Goal: Information Seeking & Learning: Learn about a topic

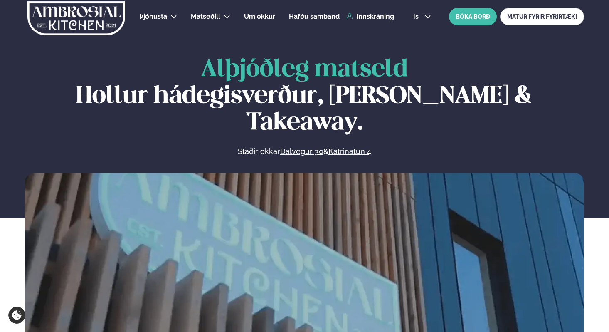
scroll to position [327, 0]
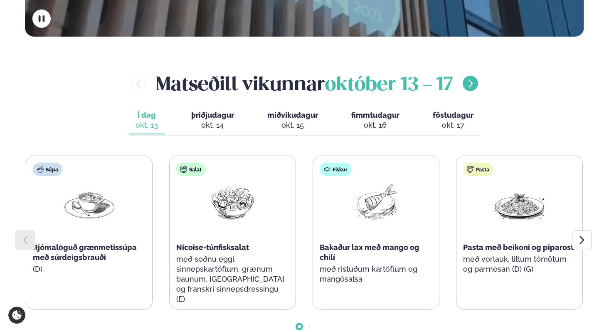
click at [469, 79] on icon "menu-btn-right" at bounding box center [471, 84] width 10 height 10
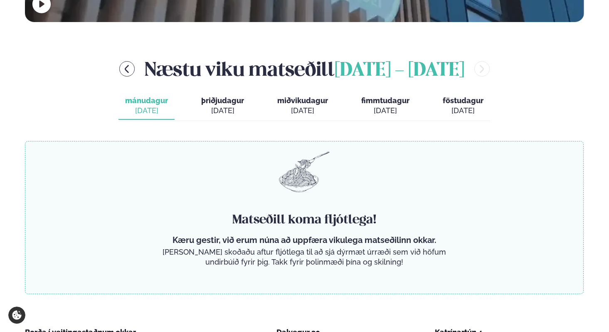
scroll to position [347, 0]
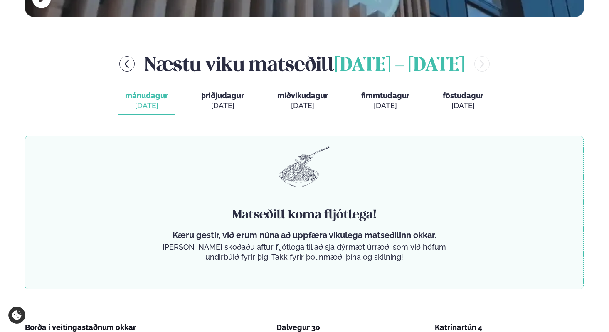
click at [203, 91] on span "þriðjudagur" at bounding box center [222, 95] width 43 height 9
click at [129, 50] on div "Næstu [PERSON_NAME] matseðill [DATE] - [DATE]" at bounding box center [304, 63] width 559 height 27
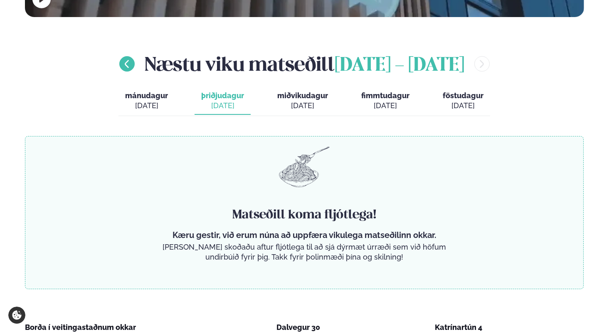
click at [119, 56] on button "menu-btn-left" at bounding box center [126, 63] width 15 height 15
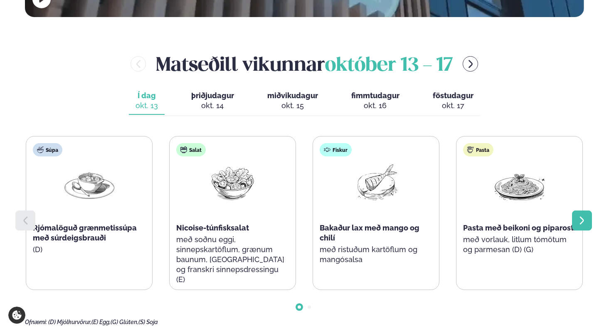
click at [577, 210] on div at bounding box center [582, 220] width 20 height 20
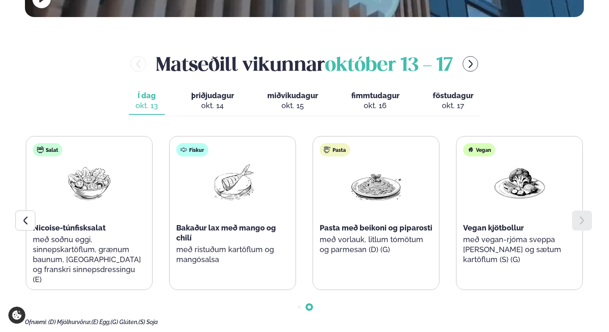
click at [577, 210] on div at bounding box center [582, 220] width 20 height 20
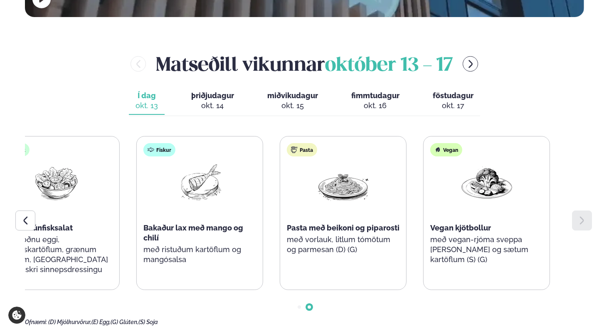
click at [456, 223] on div "Vegan kjötbollur" at bounding box center [487, 228] width 113 height 10
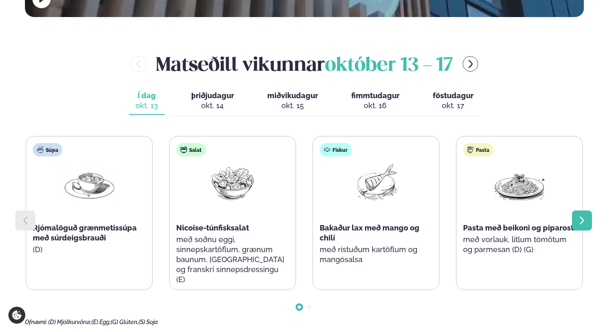
click at [575, 210] on div at bounding box center [582, 220] width 20 height 20
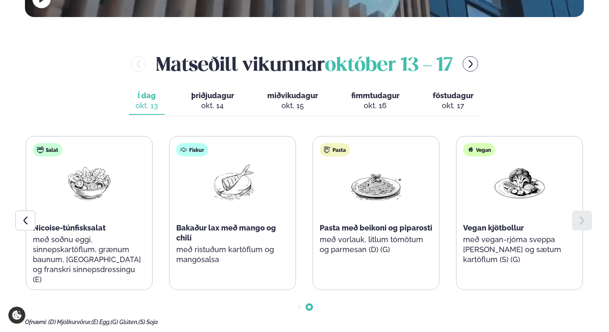
click at [499, 223] on span "Vegan kjötbollur" at bounding box center [493, 227] width 61 height 9
click at [379, 223] on span "Pasta með beikoni og piparosti" at bounding box center [376, 227] width 113 height 9
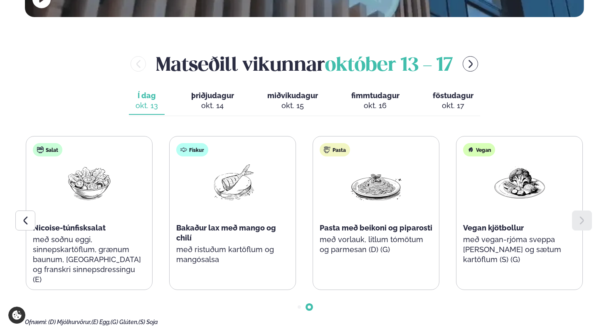
click at [379, 223] on span "Pasta með beikoni og piparosti" at bounding box center [376, 227] width 113 height 9
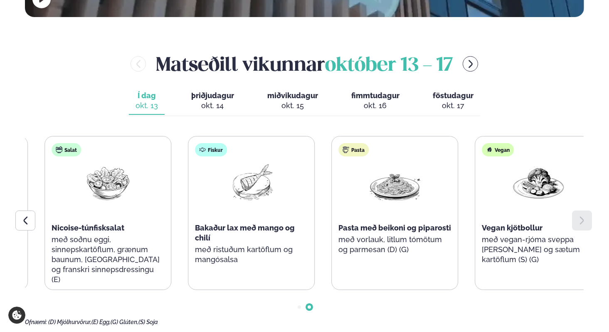
click at [335, 203] on div "Pasta Pasta með beikoni og piparosti með vorlauk, litlum tómötum og parmesan (D…" at bounding box center [395, 202] width 126 height 133
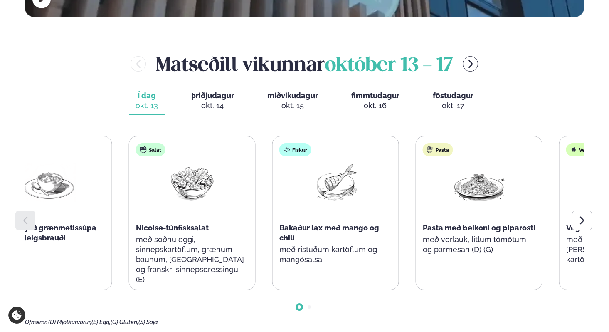
click at [416, 203] on div "Pasta Pasta með beikoni og piparosti með vorlauk, litlum tómötum og parmesan (D…" at bounding box center [479, 202] width 126 height 133
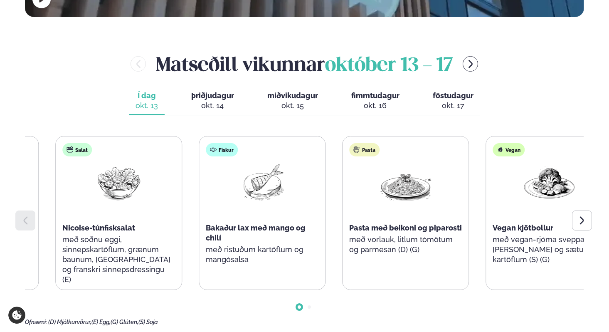
click at [185, 216] on div "Súpa Rjómalöguð grænmetissúpa með súrdeigsbrauði (D) Salat Nicoise-túnfisksalat…" at bounding box center [190, 213] width 557 height 154
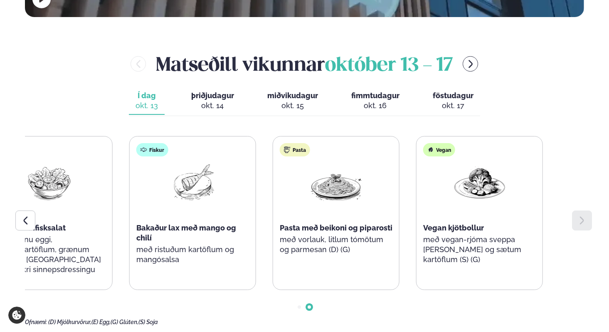
click at [130, 206] on div "Fiskur Bakaður lax með mango og chilí með ristuðum kartöflum og mangósalsa" at bounding box center [193, 207] width 126 height 143
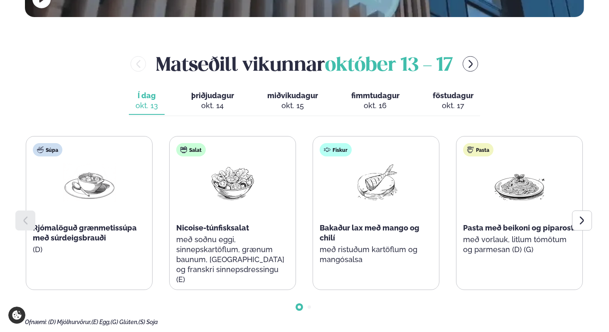
click at [170, 139] on div "Salat Nicoise-túnfisksalat með soðnu eggi, sinnepskartöflum, grænum baunum, [GE…" at bounding box center [233, 217] width 126 height 163
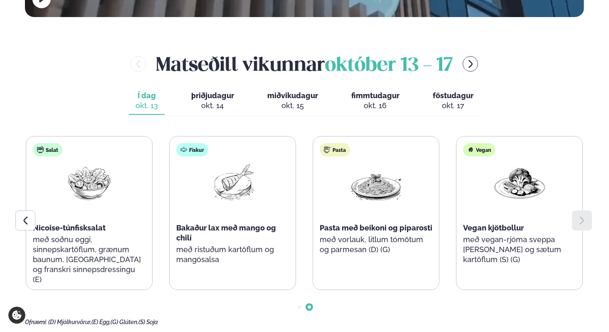
click at [207, 91] on span "þriðjudagur" at bounding box center [212, 95] width 43 height 9
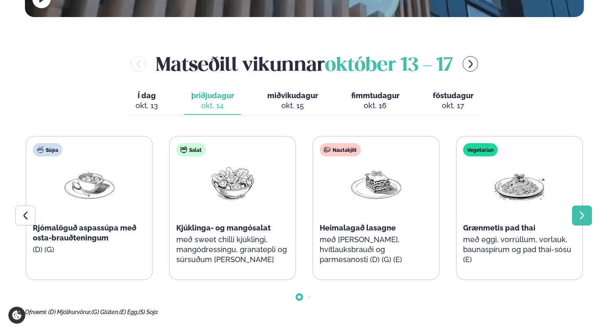
click at [580, 210] on icon at bounding box center [582, 215] width 10 height 10
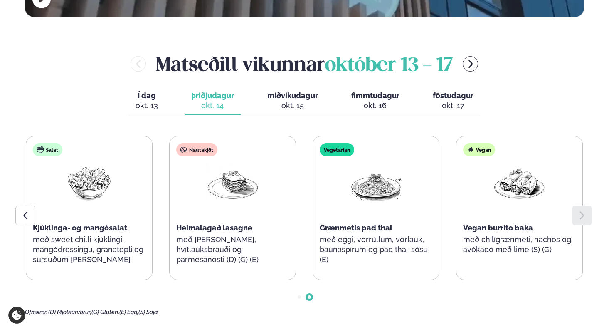
click at [292, 91] on span "miðvikudagur" at bounding box center [292, 95] width 51 height 9
